Goal: Transaction & Acquisition: Purchase product/service

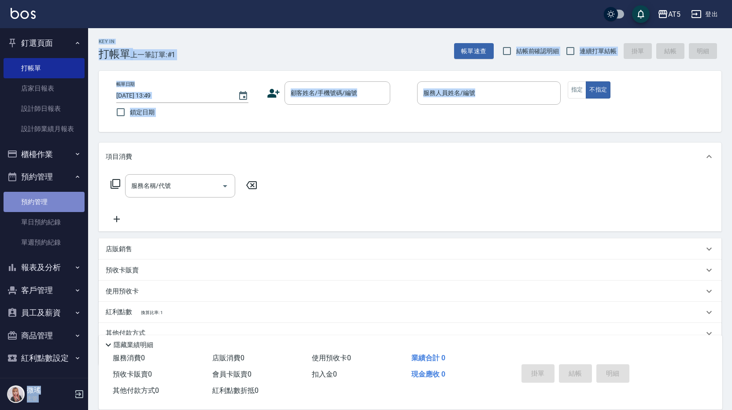
click at [46, 203] on link "預約管理" at bounding box center [44, 202] width 81 height 20
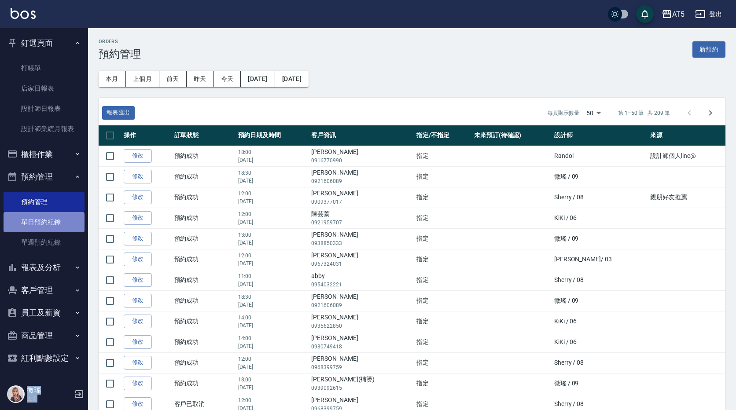
click at [46, 221] on link "單日預約紀錄" at bounding box center [44, 222] width 81 height 20
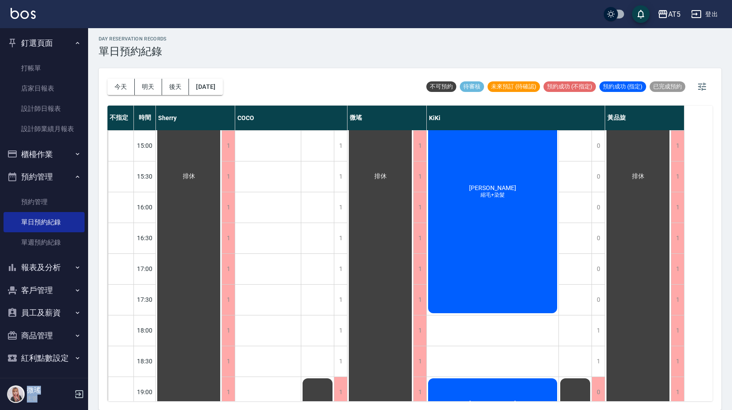
scroll to position [291, 0]
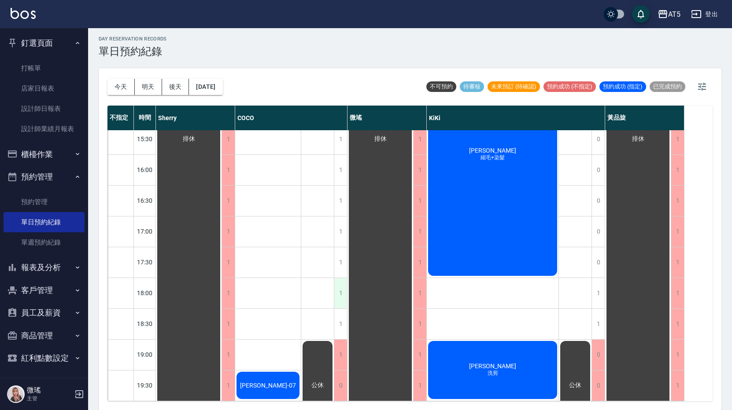
click at [337, 293] on div "1" at bounding box center [340, 293] width 13 height 30
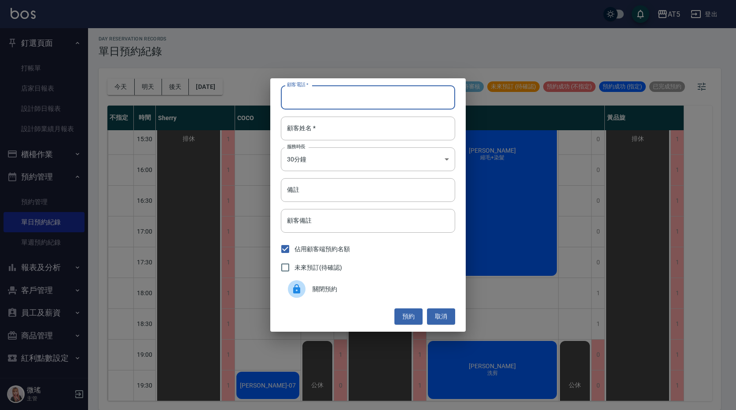
click at [347, 92] on input "顧客電話   *" at bounding box center [368, 97] width 174 height 24
type input "0963486589"
click at [315, 137] on input "顧客姓名   *" at bounding box center [368, 129] width 174 height 24
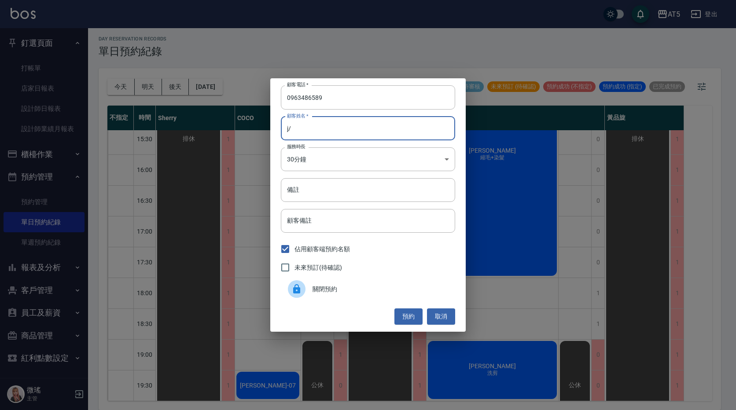
type input "j"
type input "[PERSON_NAME]先生"
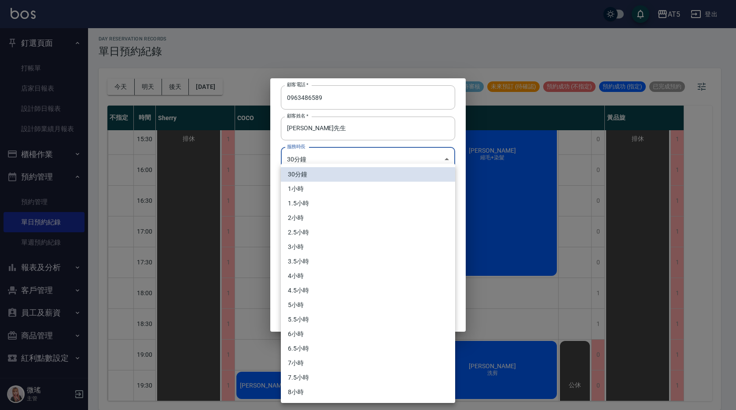
click at [323, 166] on body "AT5 登出 釘選頁面 打帳單 店家日報表 設計師日報表 設計師業績月報表 櫃檯作業 打帳單 帳單列表 現金收支登錄 高階收支登錄 材料自購登錄 每日結帳 排…" at bounding box center [368, 203] width 736 height 413
click at [306, 190] on li "1小時" at bounding box center [368, 189] width 174 height 15
type input "2"
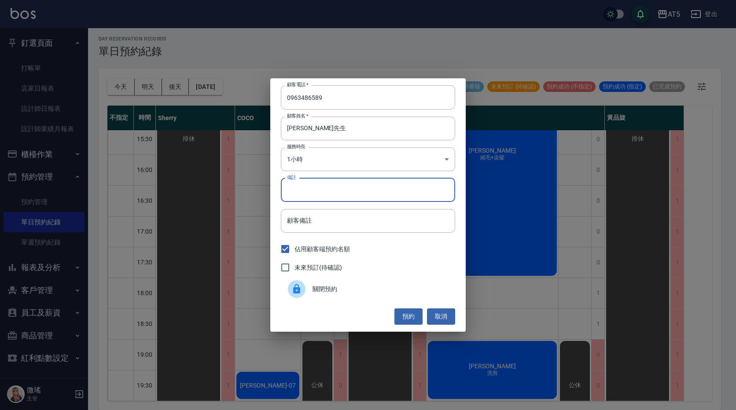
click at [348, 189] on input "備註" at bounding box center [368, 190] width 174 height 24
type input "洗剪"
click at [411, 314] on button "預約" at bounding box center [409, 317] width 28 height 16
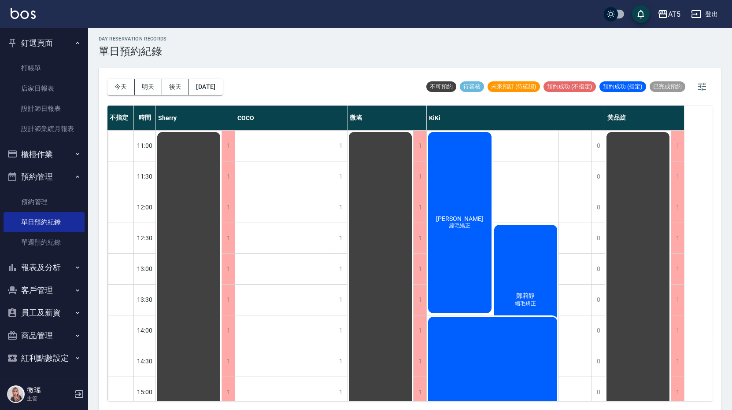
scroll to position [0, 0]
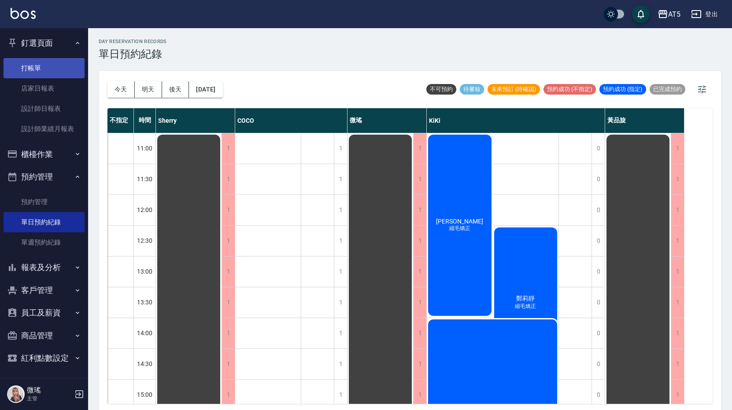
click at [50, 67] on link "打帳單" at bounding box center [44, 68] width 81 height 20
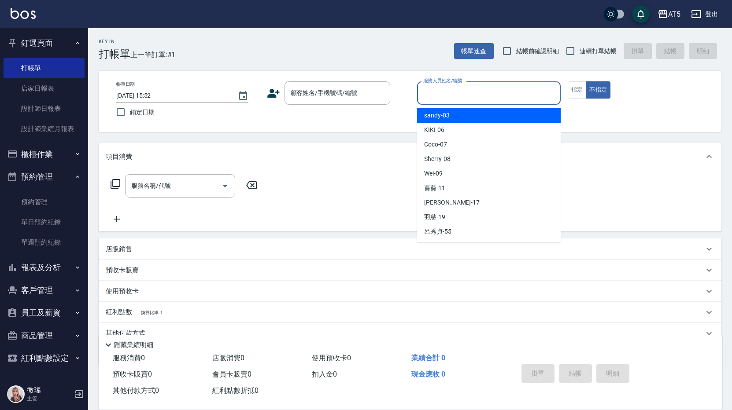
click at [522, 92] on input "服務人員姓名/編號" at bounding box center [489, 92] width 136 height 15
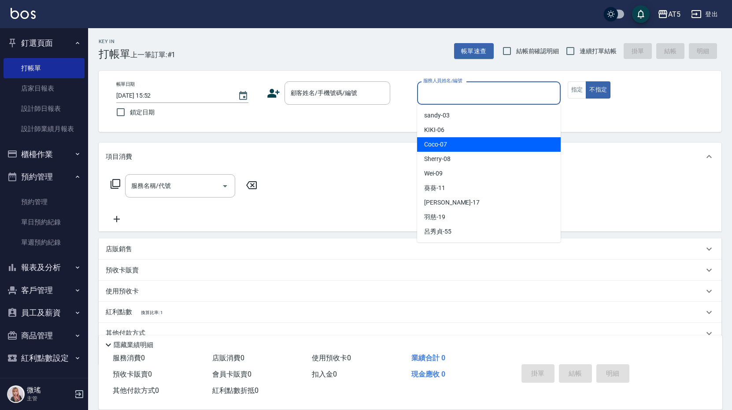
click at [500, 144] on div "Coco -07" at bounding box center [489, 144] width 144 height 15
type input "Coco-07"
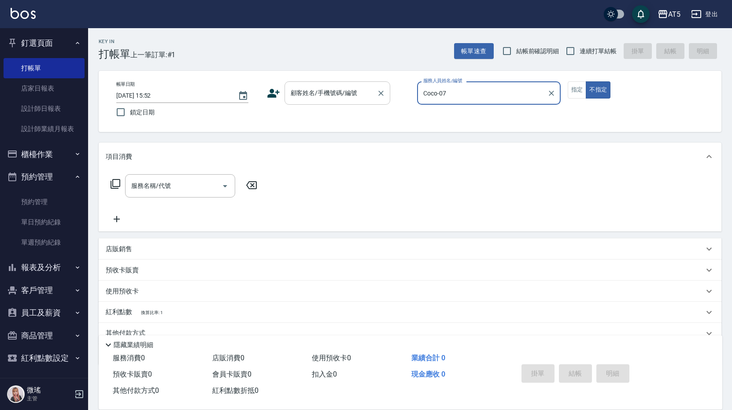
click at [336, 103] on div "顧客姓名/手機號碼/編號" at bounding box center [337, 92] width 106 height 23
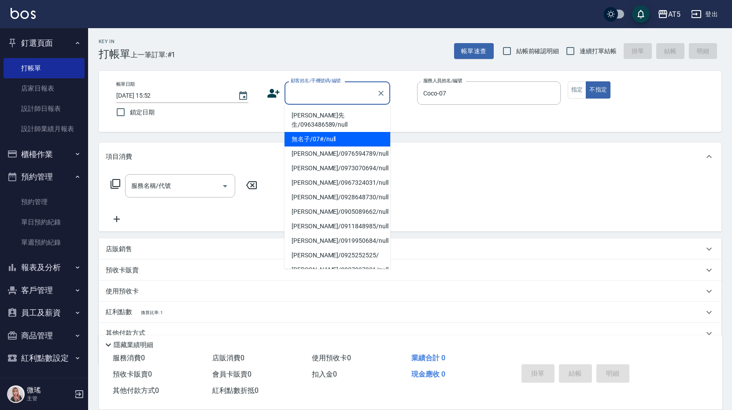
click at [322, 132] on li "無名子/07#/null" at bounding box center [337, 139] width 106 height 15
type input "無名子/07#/null"
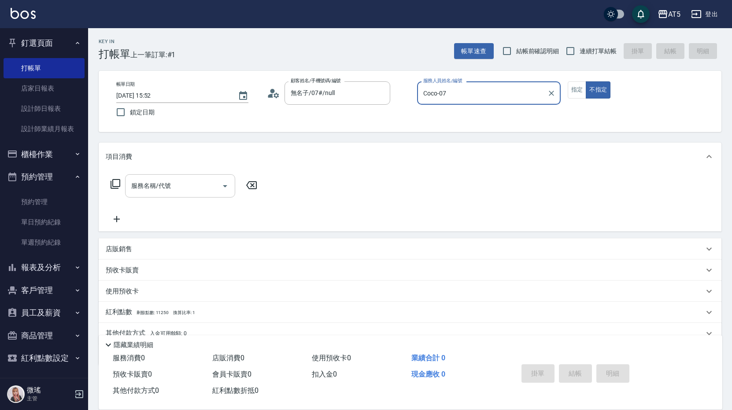
click at [174, 181] on input "服務名稱/代號" at bounding box center [173, 185] width 89 height 15
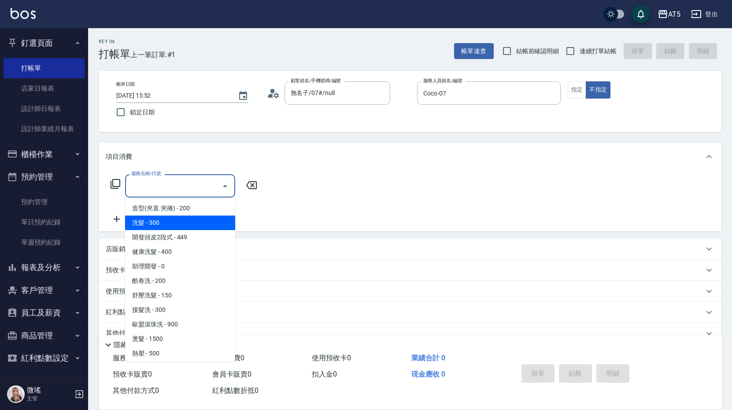
click at [163, 228] on span "洗髮 - 300" at bounding box center [180, 223] width 110 height 15
type input "洗髮(201)"
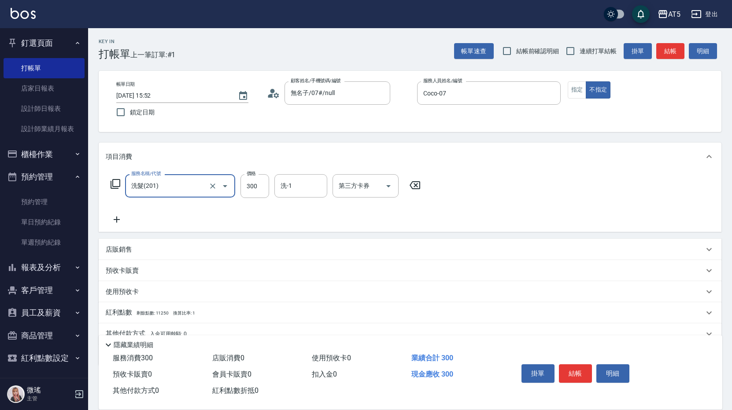
click at [110, 183] on div "服務名稱/代號 洗髮(201) 服務名稱/代號 價格 300 價格 洗-1 洗-1 第三方卡券 第三方卡券" at bounding box center [266, 186] width 320 height 24
click at [116, 181] on icon at bounding box center [115, 184] width 11 height 11
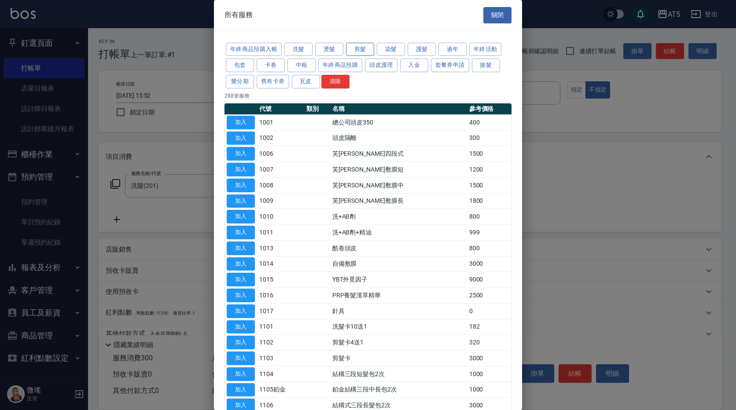
click at [361, 50] on button "剪髮" at bounding box center [360, 50] width 28 height 14
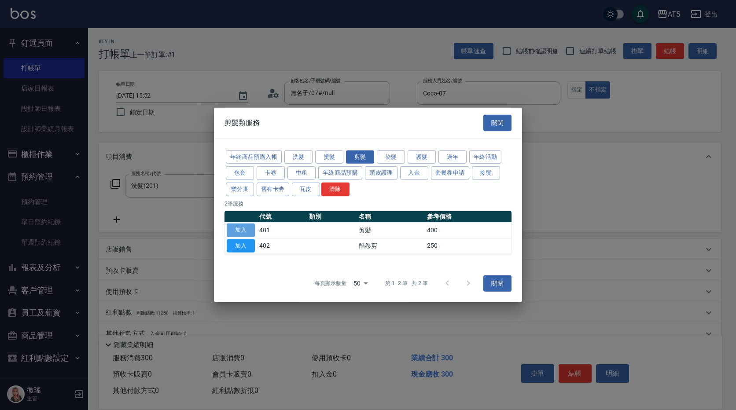
click at [243, 228] on button "加入" at bounding box center [241, 231] width 28 height 14
type input "70"
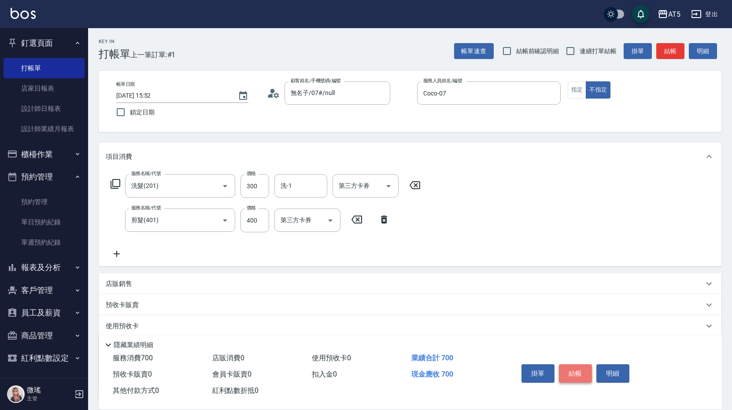
click at [565, 365] on button "結帳" at bounding box center [575, 374] width 33 height 18
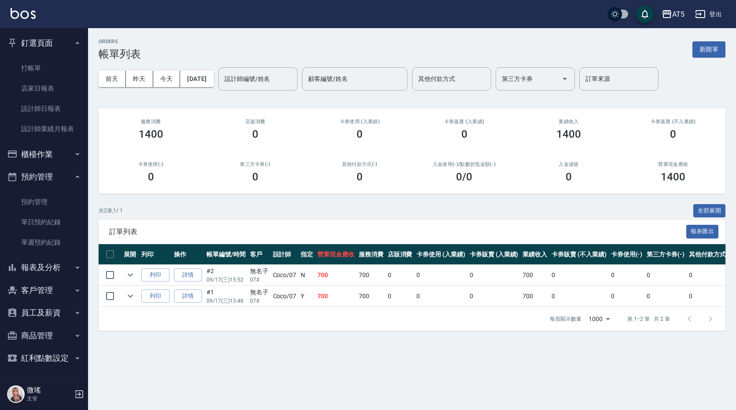
click at [199, 304] on td "詳情" at bounding box center [188, 296] width 33 height 21
click at [197, 295] on link "詳情" at bounding box center [188, 297] width 28 height 14
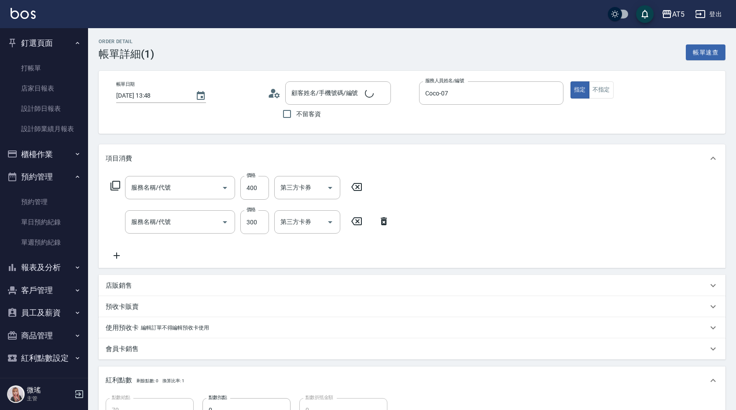
type input "[DATE] 13:48"
type input "Coco-07"
type input "70"
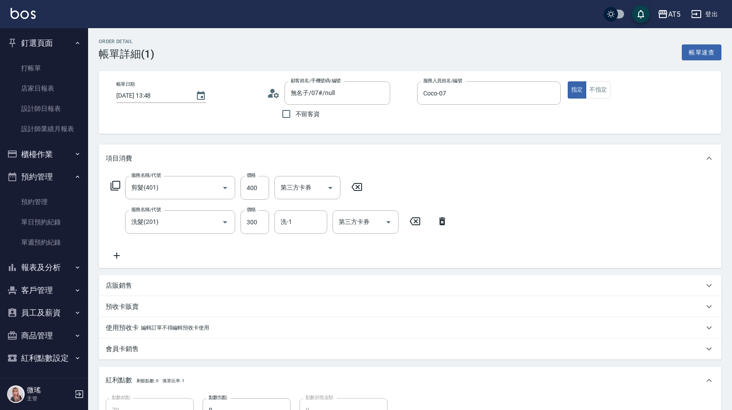
type input "無名子/07#/null"
type input "剪髮(401)"
type input "洗髮(201)"
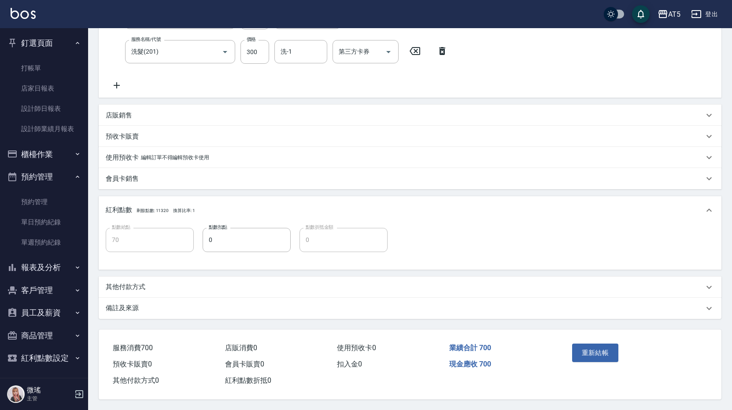
click at [135, 283] on p "其他付款方式" at bounding box center [126, 287] width 40 height 9
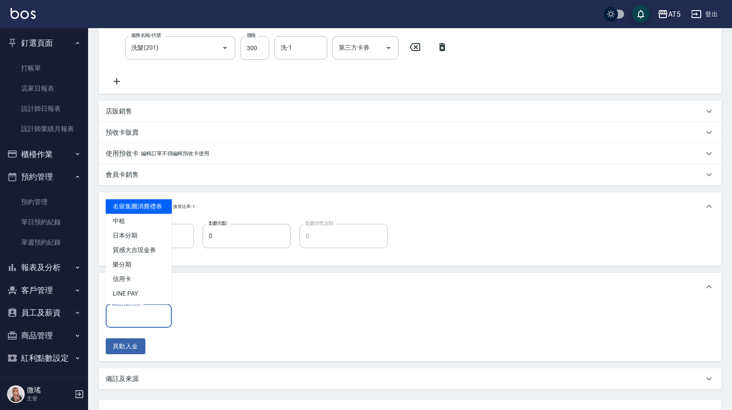
click at [139, 320] on input "其他付款方式" at bounding box center [139, 316] width 58 height 15
click at [129, 228] on span "中租" at bounding box center [139, 221] width 66 height 15
type input "中租"
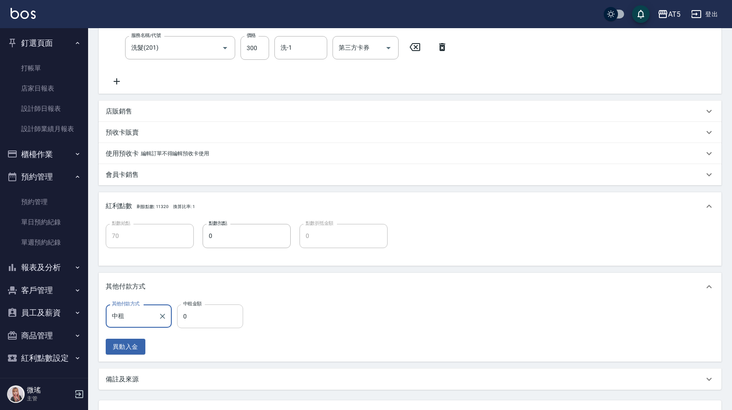
click at [201, 309] on input "0" at bounding box center [210, 317] width 66 height 24
type input "7"
type input "60"
type input "70"
type input "0"
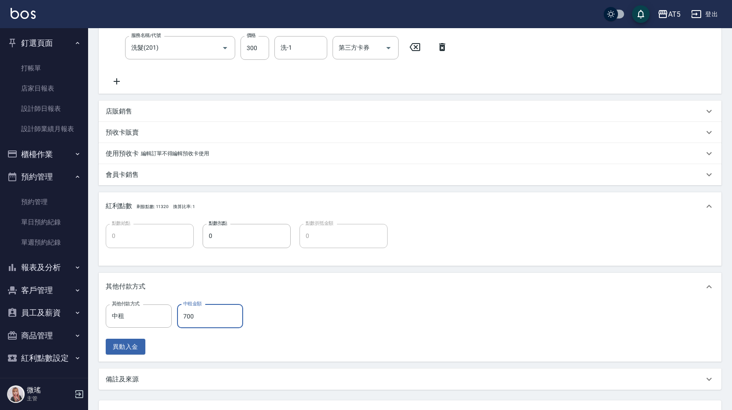
scroll to position [249, 0]
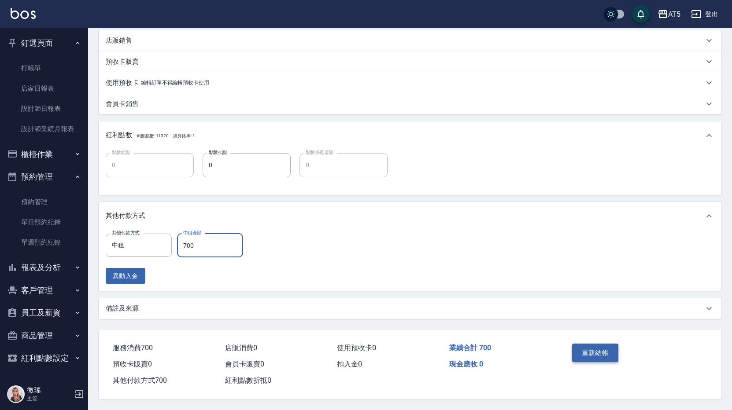
type input "700"
click at [588, 351] on button "重新結帳" at bounding box center [595, 353] width 47 height 18
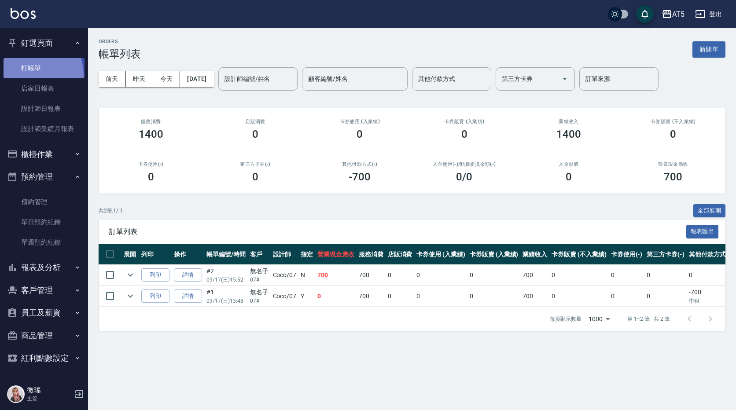
click at [31, 75] on link "打帳單" at bounding box center [44, 68] width 81 height 20
